Goal: Task Accomplishment & Management: Manage account settings

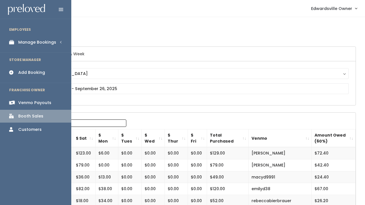
click at [30, 42] on div "Manage Bookings" at bounding box center [37, 42] width 38 height 6
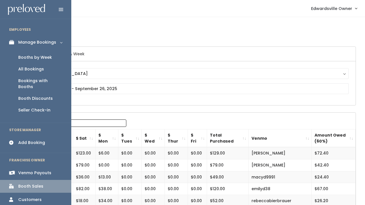
click at [28, 95] on div "Booth Discounts" at bounding box center [35, 98] width 34 height 6
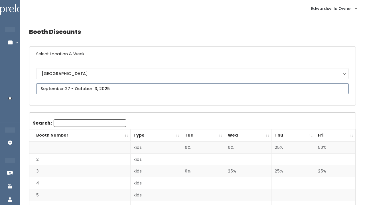
click at [80, 92] on input "text" at bounding box center [192, 88] width 312 height 11
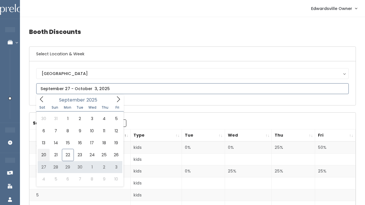
type input "[DATE] to [DATE]"
